Goal: Task Accomplishment & Management: Manage account settings

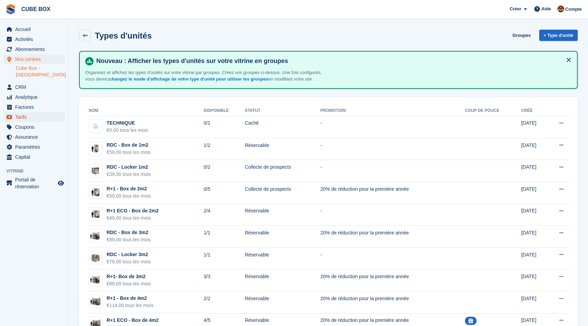
click at [36, 114] on span "Tarifs" at bounding box center [35, 117] width 41 height 10
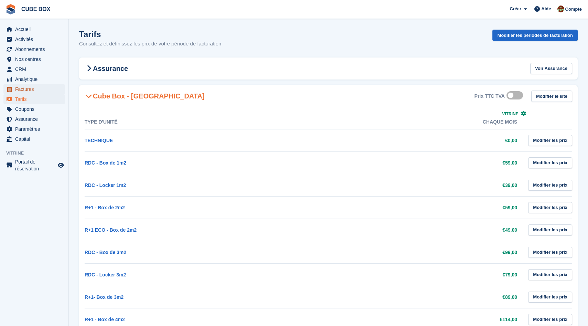
click at [32, 90] on span "Factures" at bounding box center [35, 89] width 41 height 10
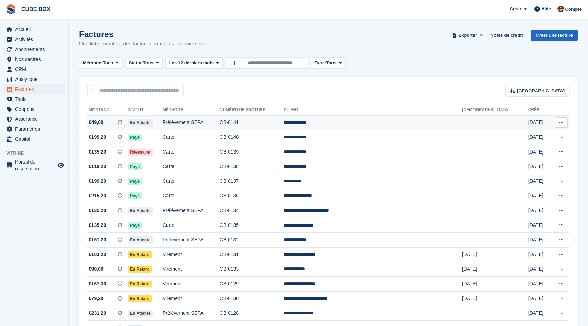
click at [560, 123] on icon at bounding box center [561, 122] width 4 height 4
click at [539, 148] on p "Voir sur Stripe" at bounding box center [535, 145] width 60 height 11
